Goal: Communication & Community: Answer question/provide support

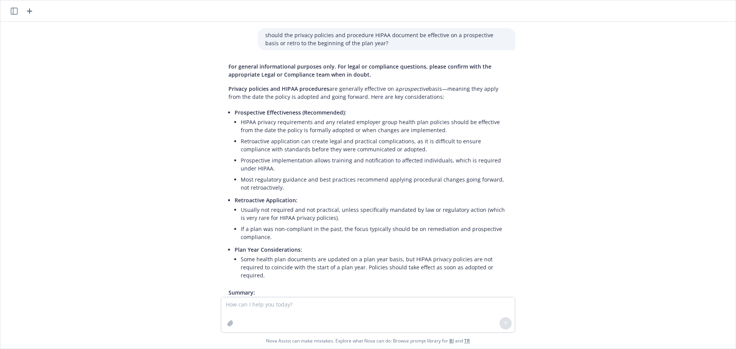
scroll to position [483, 0]
